Goal: Task Accomplishment & Management: Complete application form

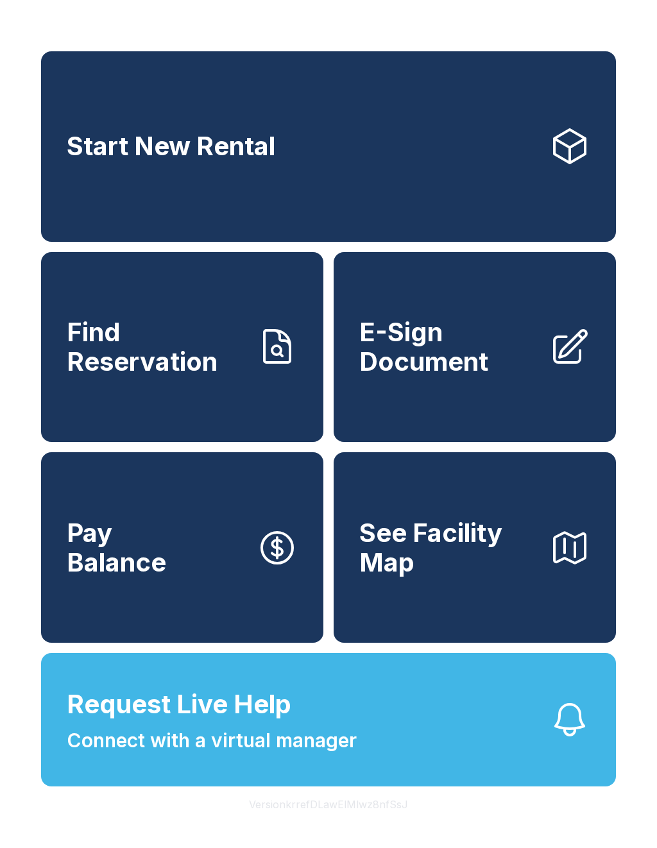
scroll to position [15, 0]
click at [478, 360] on span "E-Sign Document" at bounding box center [449, 346] width 180 height 58
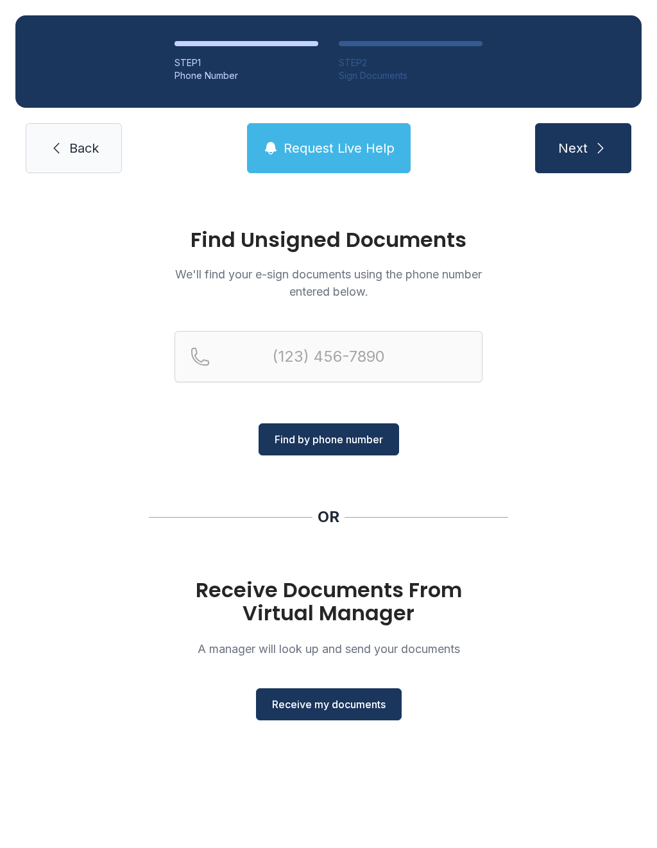
click at [348, 698] on span "Receive my documents" at bounding box center [329, 704] width 114 height 15
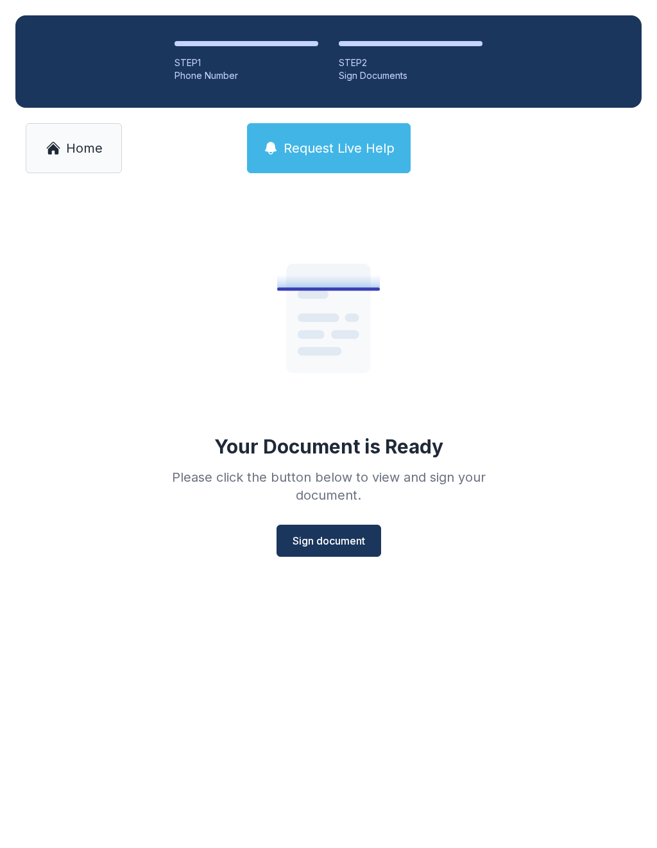
click at [341, 554] on button "Sign document" at bounding box center [328, 541] width 105 height 32
click at [348, 542] on span "Sign document" at bounding box center [328, 540] width 72 height 15
click at [94, 139] on span "Home" at bounding box center [84, 148] width 37 height 18
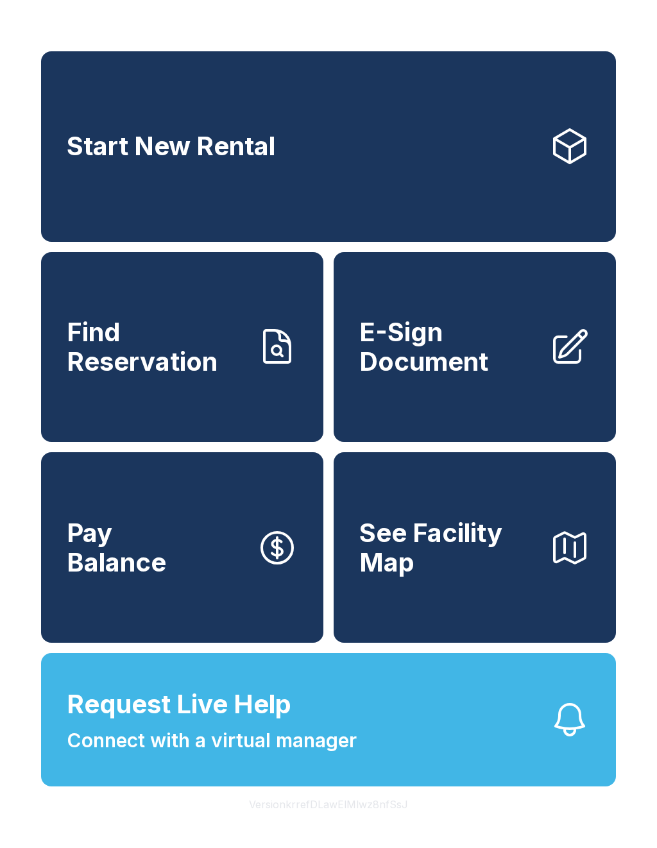
click at [467, 368] on span "E-Sign Document" at bounding box center [449, 346] width 180 height 58
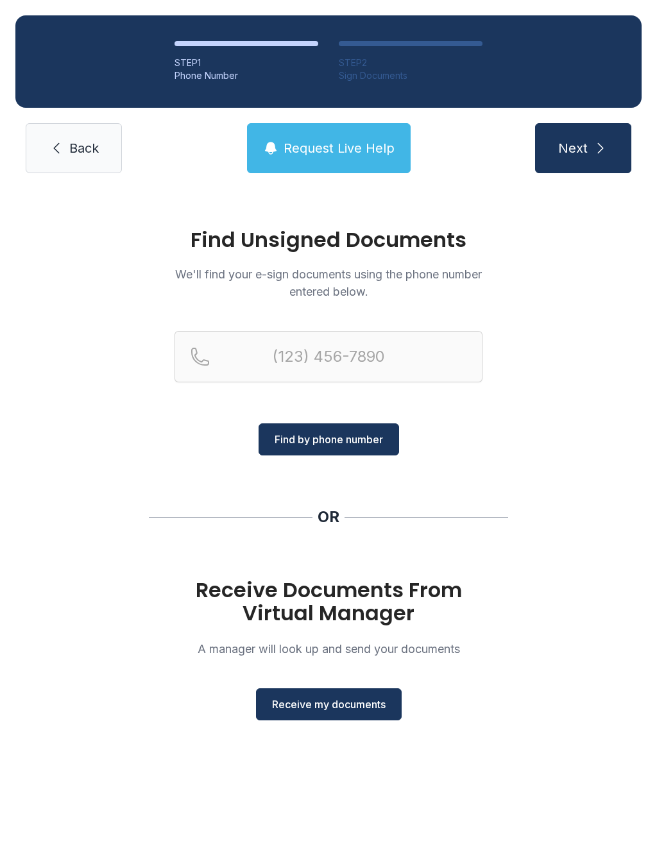
click at [373, 704] on span "Receive my documents" at bounding box center [329, 704] width 114 height 15
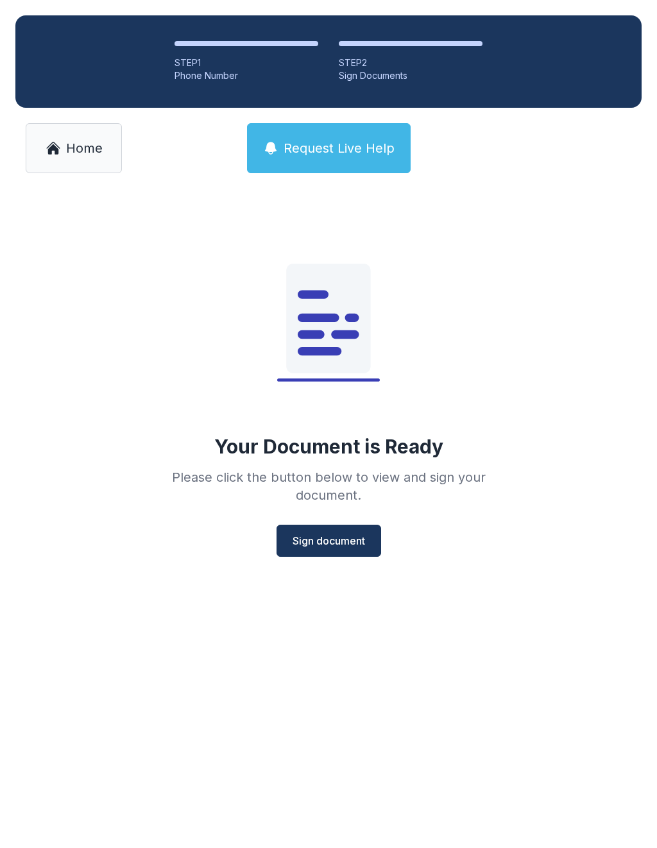
click at [357, 548] on button "Sign document" at bounding box center [328, 541] width 105 height 32
click at [309, 542] on span "Sign document" at bounding box center [328, 540] width 72 height 15
click at [351, 552] on button "Sign document" at bounding box center [328, 541] width 105 height 32
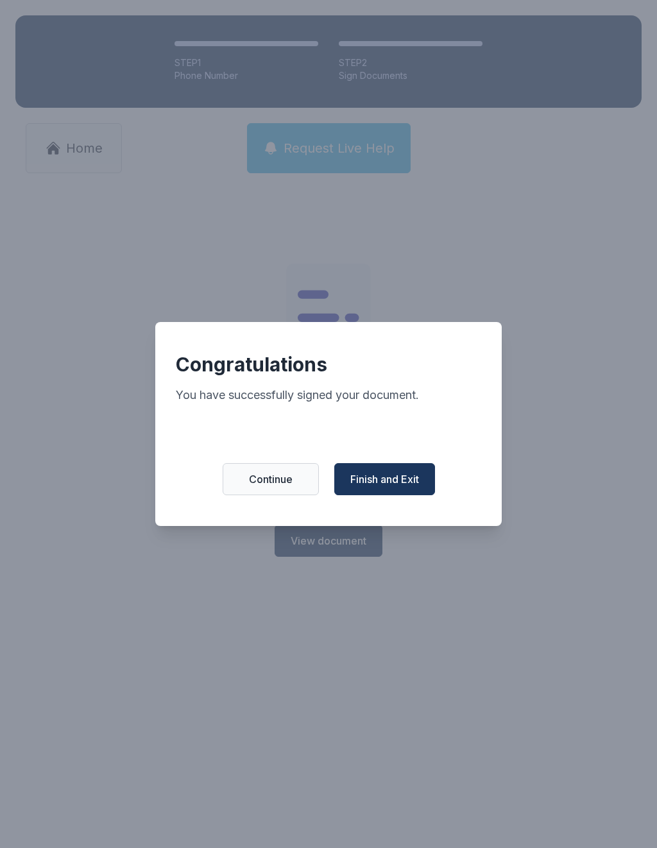
click at [394, 487] on span "Finish and Exit" at bounding box center [384, 478] width 69 height 15
